Goal: Task Accomplishment & Management: Use online tool/utility

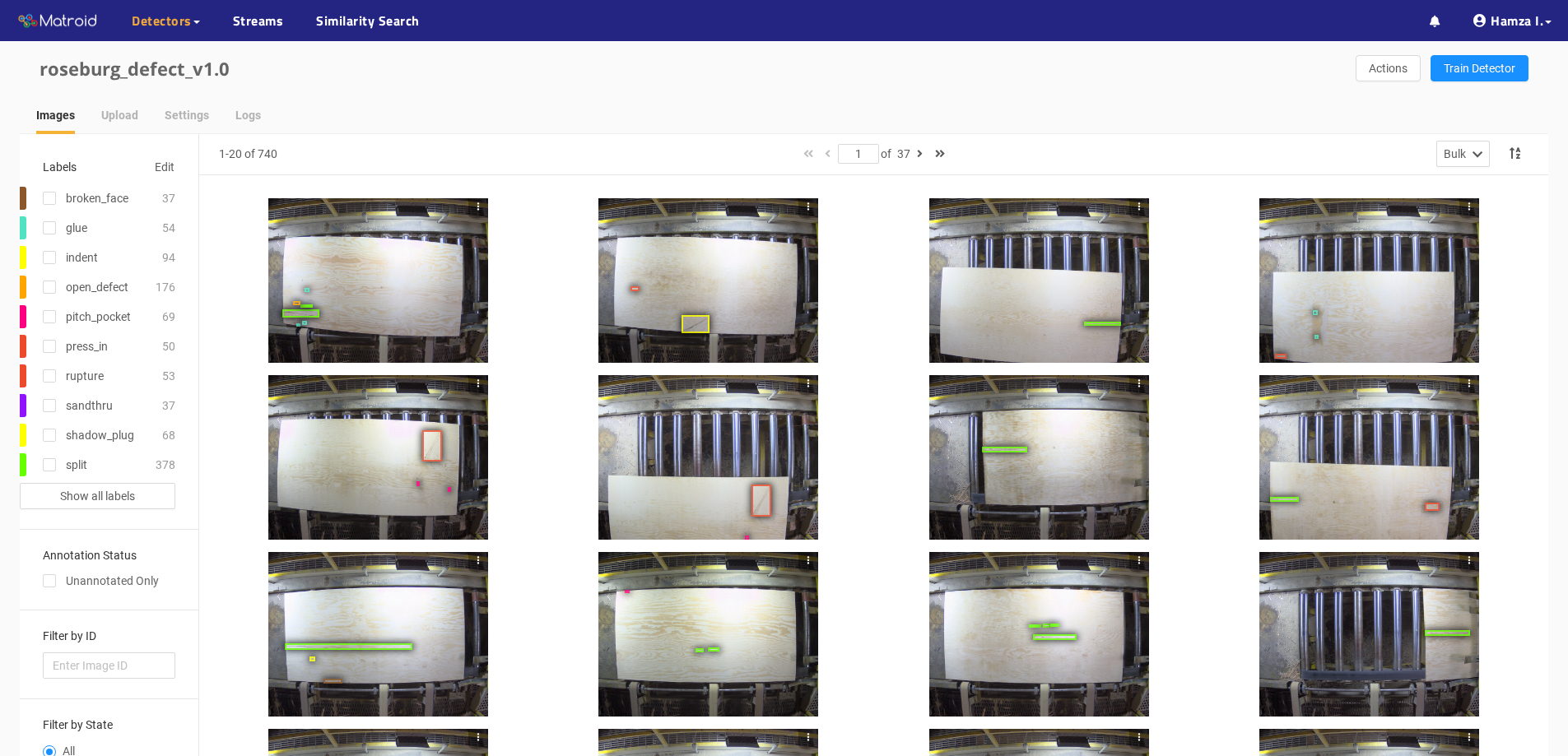
click at [442, 289] on div at bounding box center [378, 281] width 220 height 165
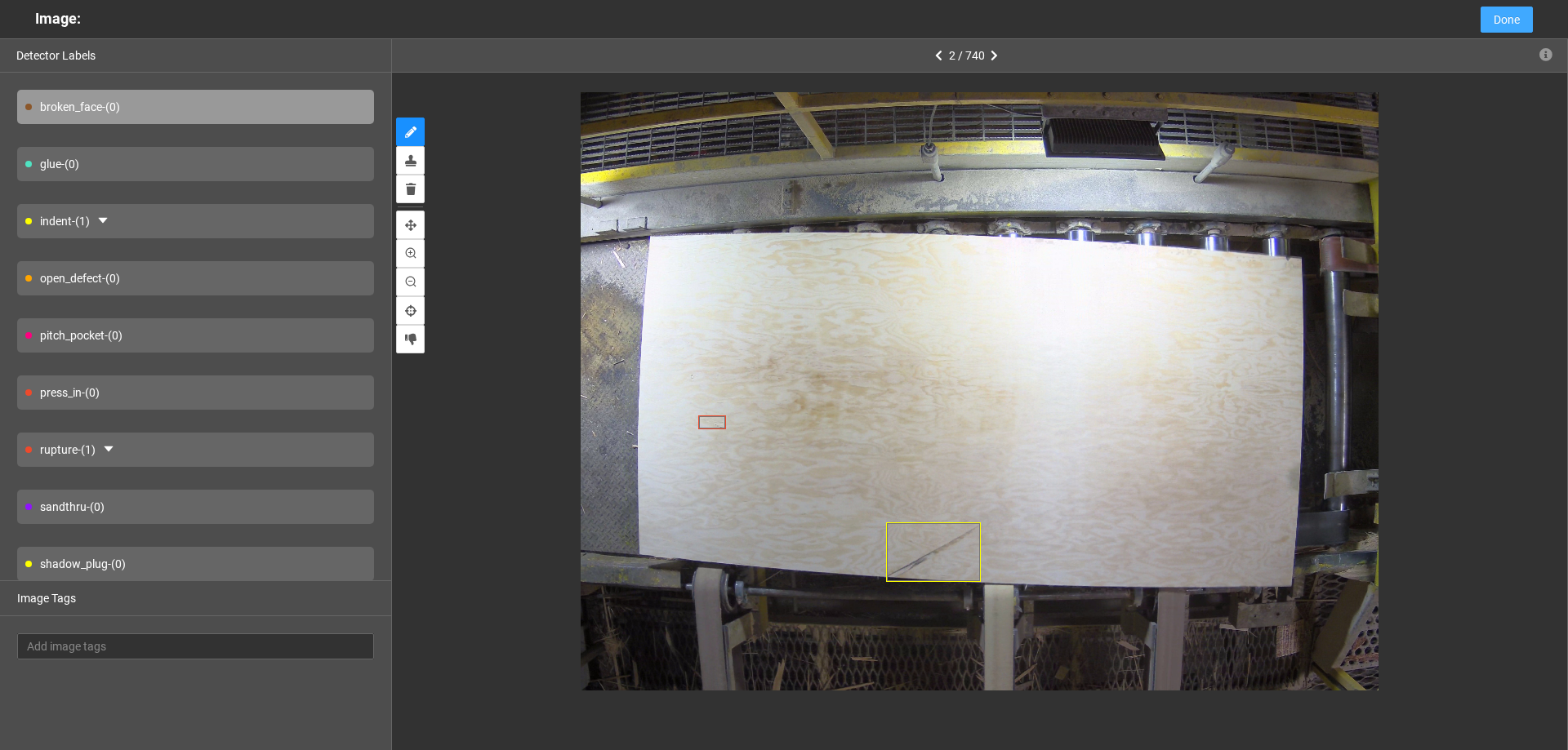
click at [1520, 14] on button "Done" at bounding box center [1506, 19] width 52 height 26
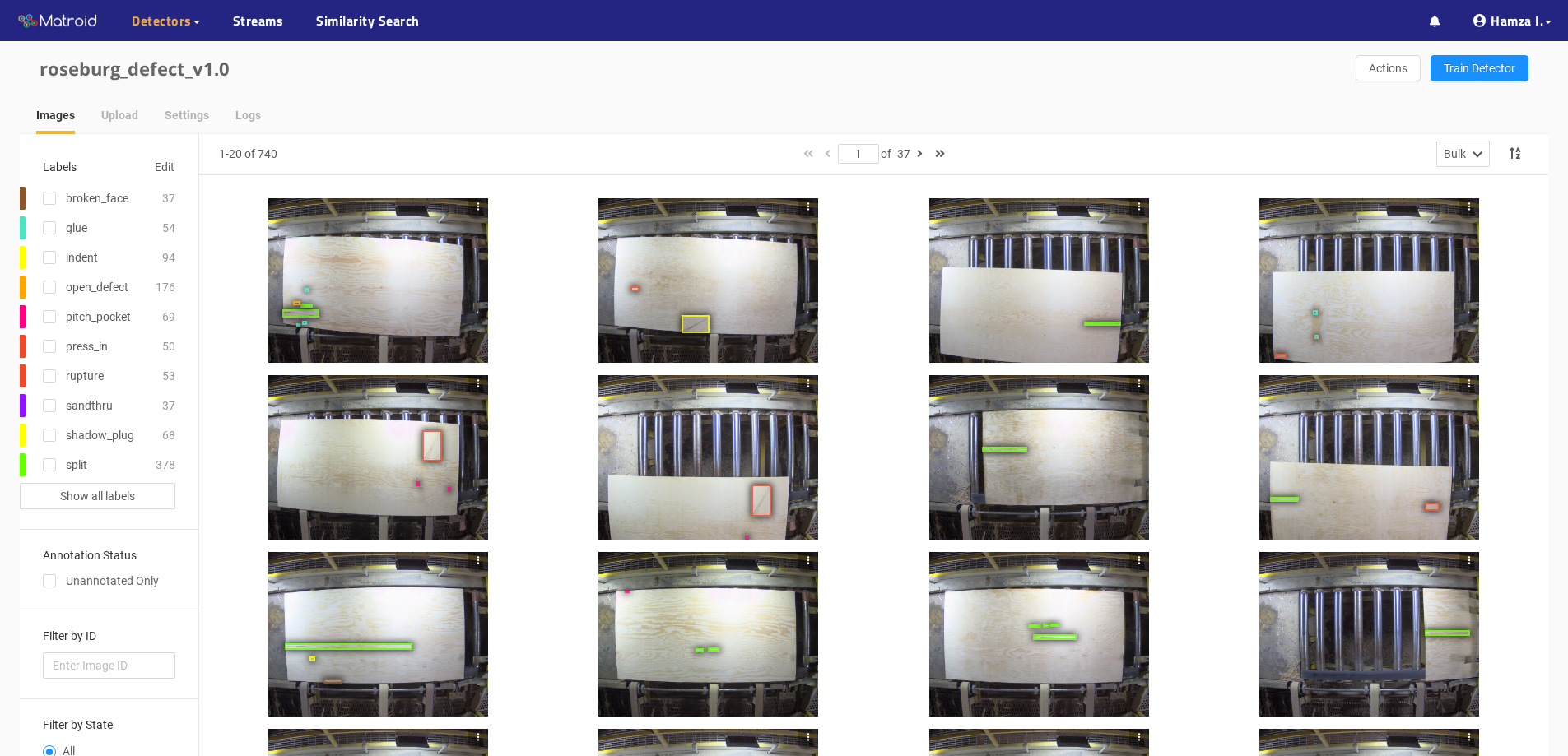
scroll to position [148, 0]
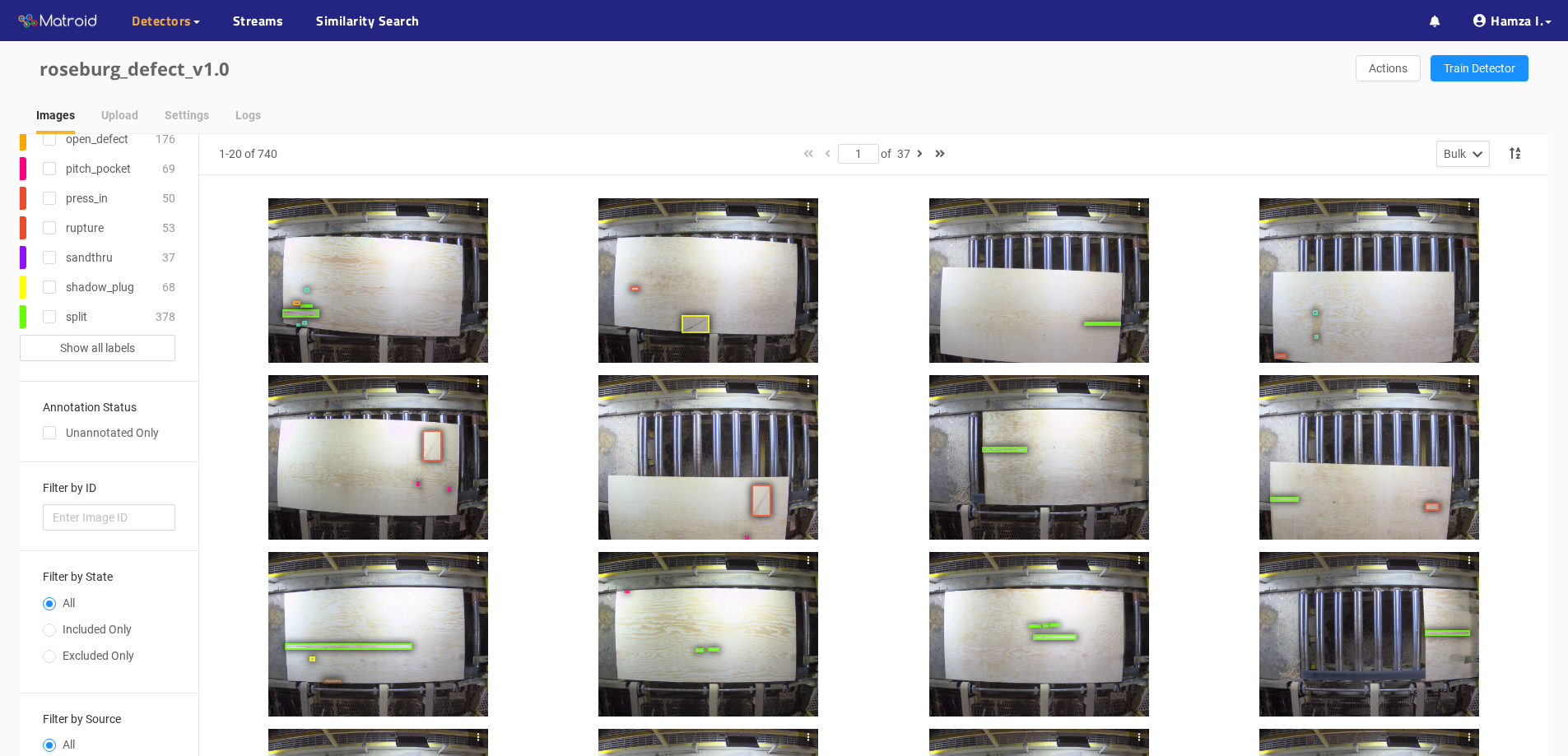
click at [79, 630] on span "Included Only" at bounding box center [97, 629] width 82 height 14
click at [56, 630] on input "Included Only" at bounding box center [49, 632] width 14 height 10
radio input "true"
radio input "false"
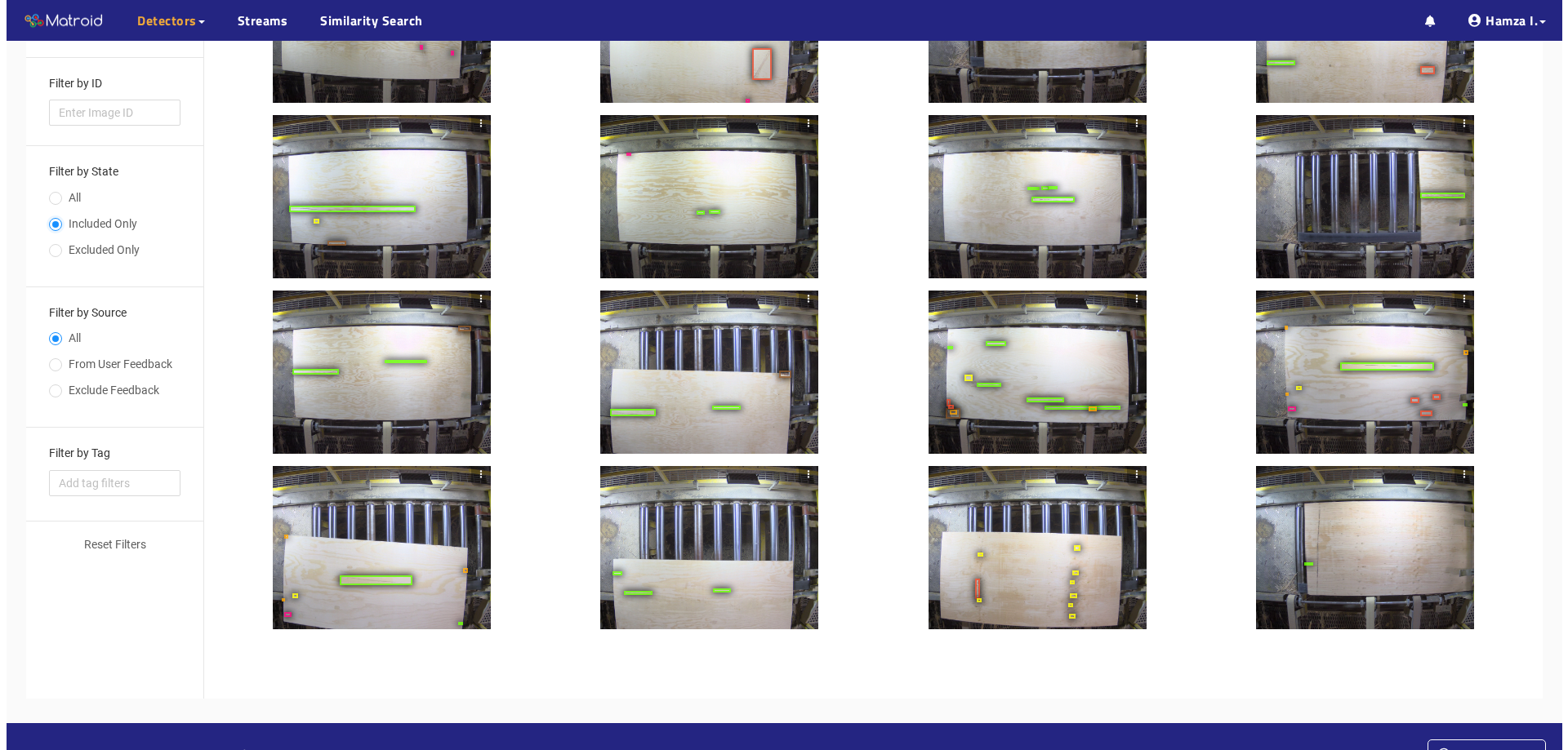
scroll to position [468, 0]
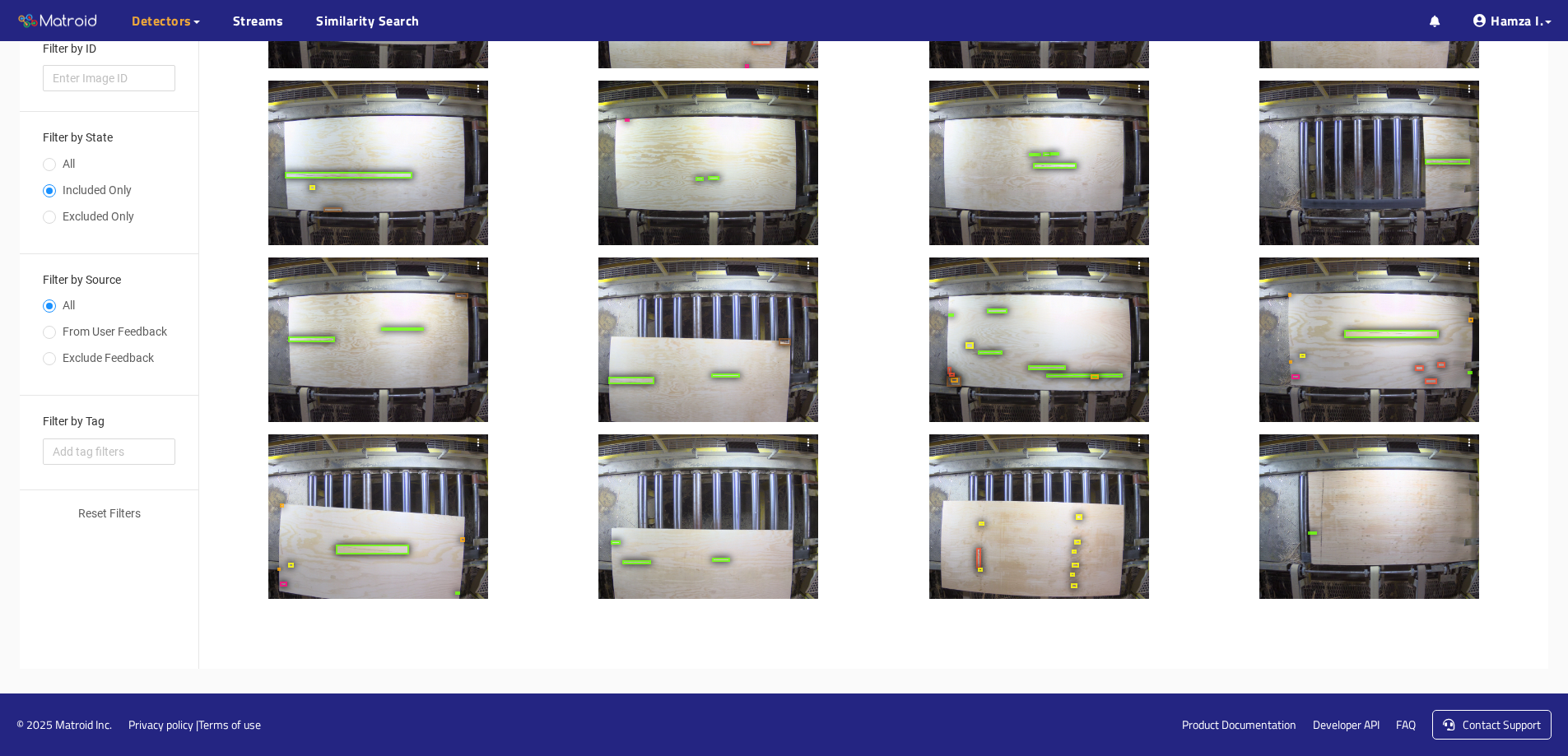
click at [744, 282] on div at bounding box center [708, 340] width 220 height 165
